Goal: Information Seeking & Learning: Learn about a topic

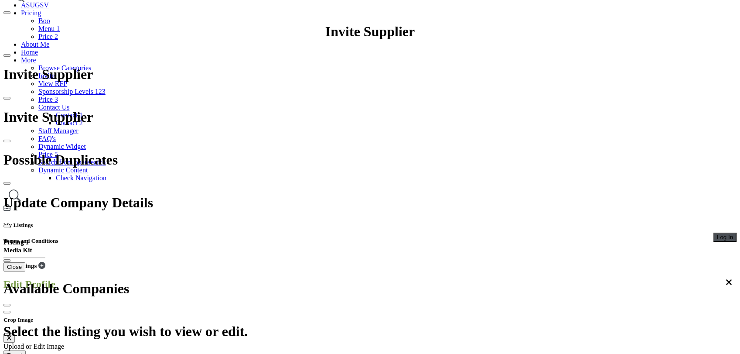
scroll to position [97, 0]
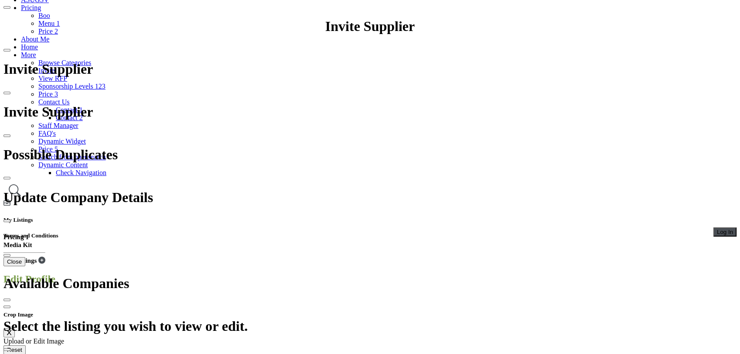
scroll to position [97, 0]
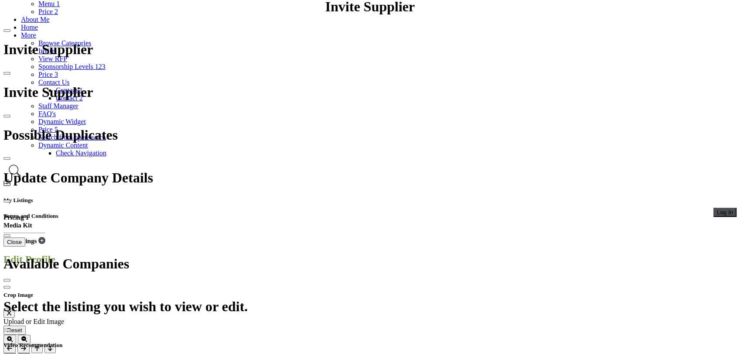
scroll to position [97, 0]
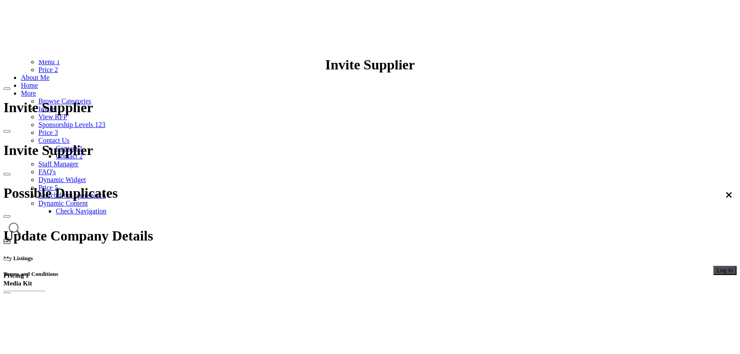
scroll to position [97, 0]
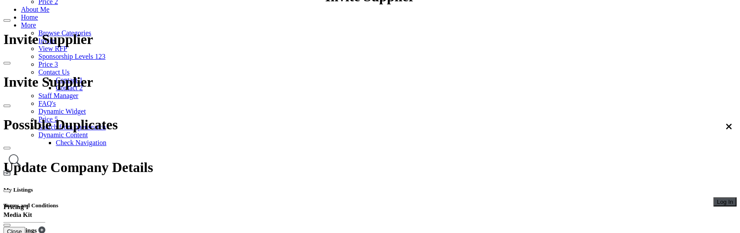
drag, startPoint x: 206, startPoint y: 168, endPoint x: 567, endPoint y: 158, distance: 361.7
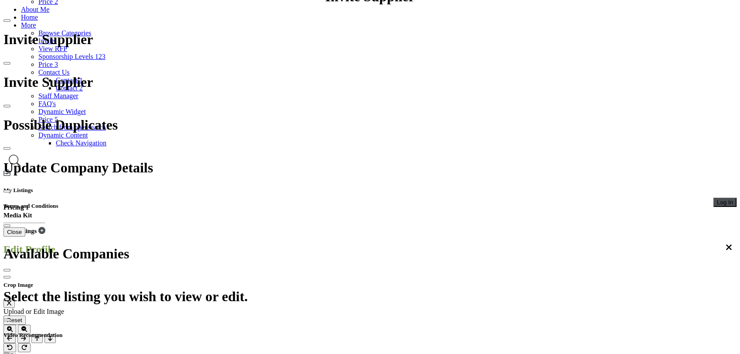
scroll to position [97, 0]
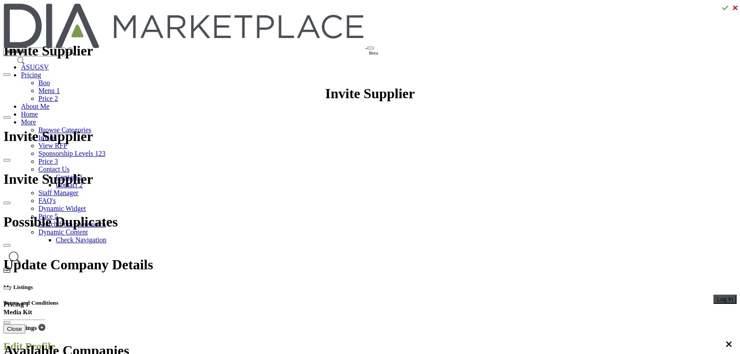
click at [604, 6] on nav "Beta ASUGSV Pricing Boo Menu 1 Home" at bounding box center [369, 238] width 733 height 470
click at [714, 294] on button "Log In" at bounding box center [725, 298] width 23 height 9
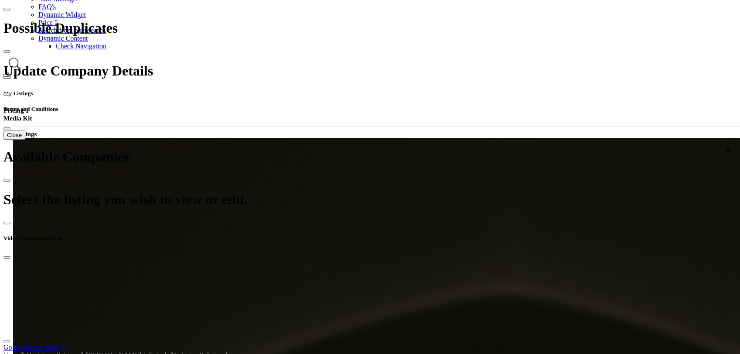
scroll to position [145, 0]
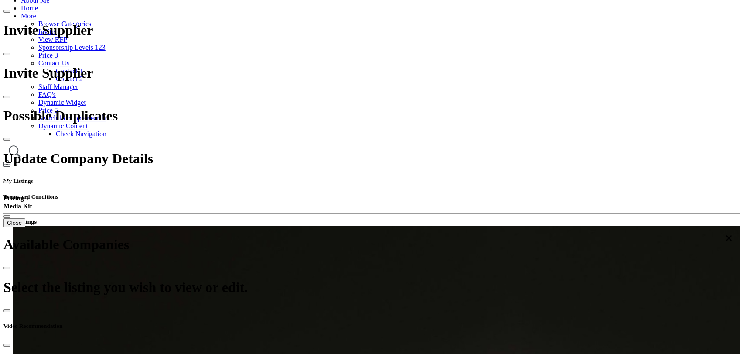
scroll to position [48, 0]
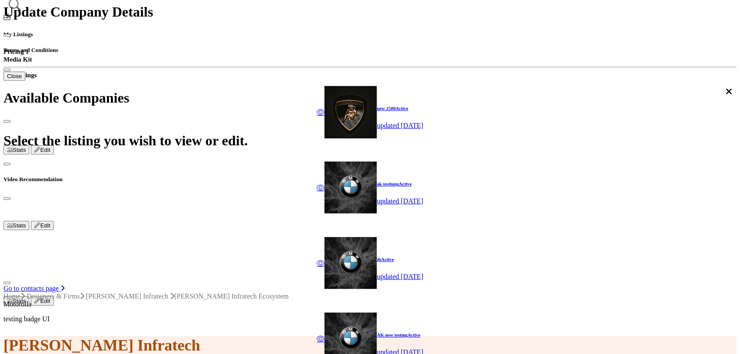
scroll to position [194, 0]
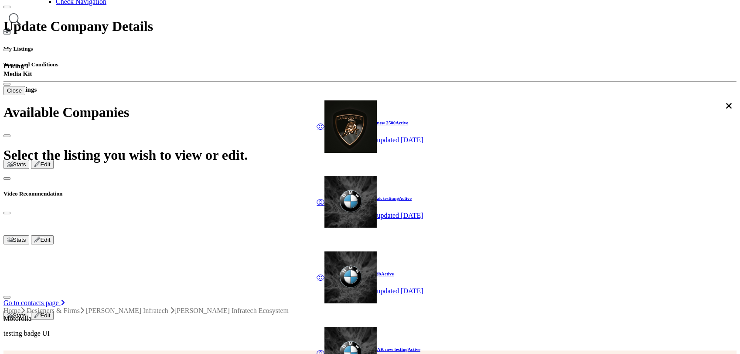
scroll to position [290, 0]
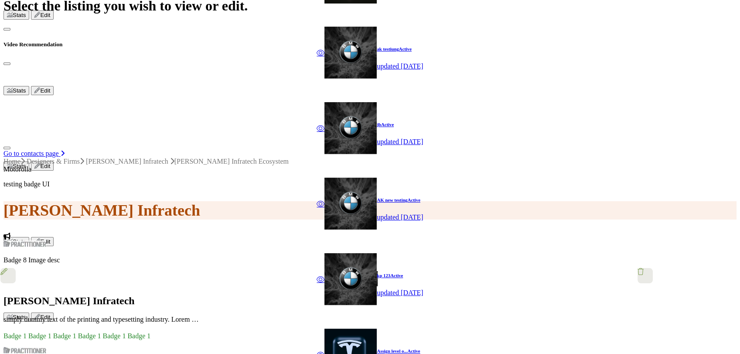
scroll to position [339, 0]
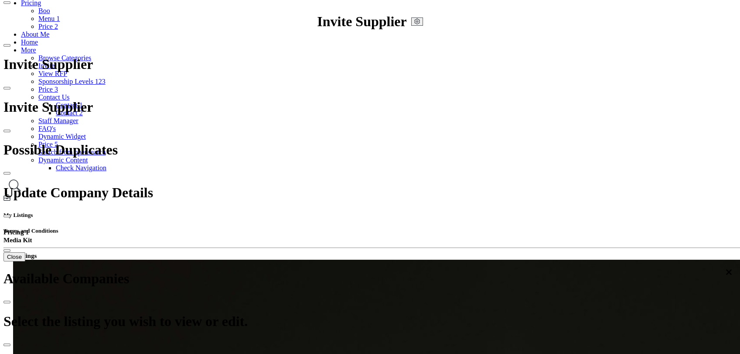
scroll to position [48, 0]
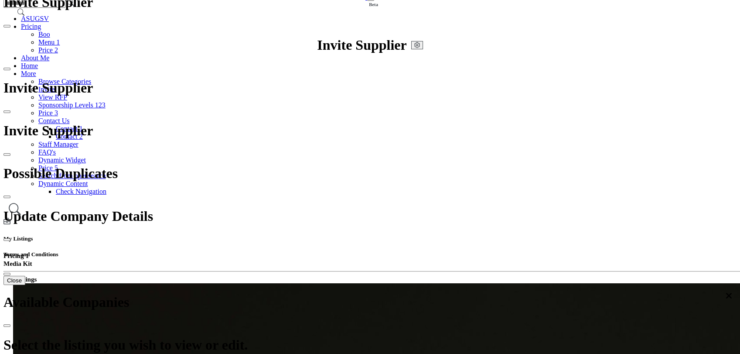
drag, startPoint x: 306, startPoint y: 50, endPoint x: 450, endPoint y: 53, distance: 144.0
